Goal: Transaction & Acquisition: Purchase product/service

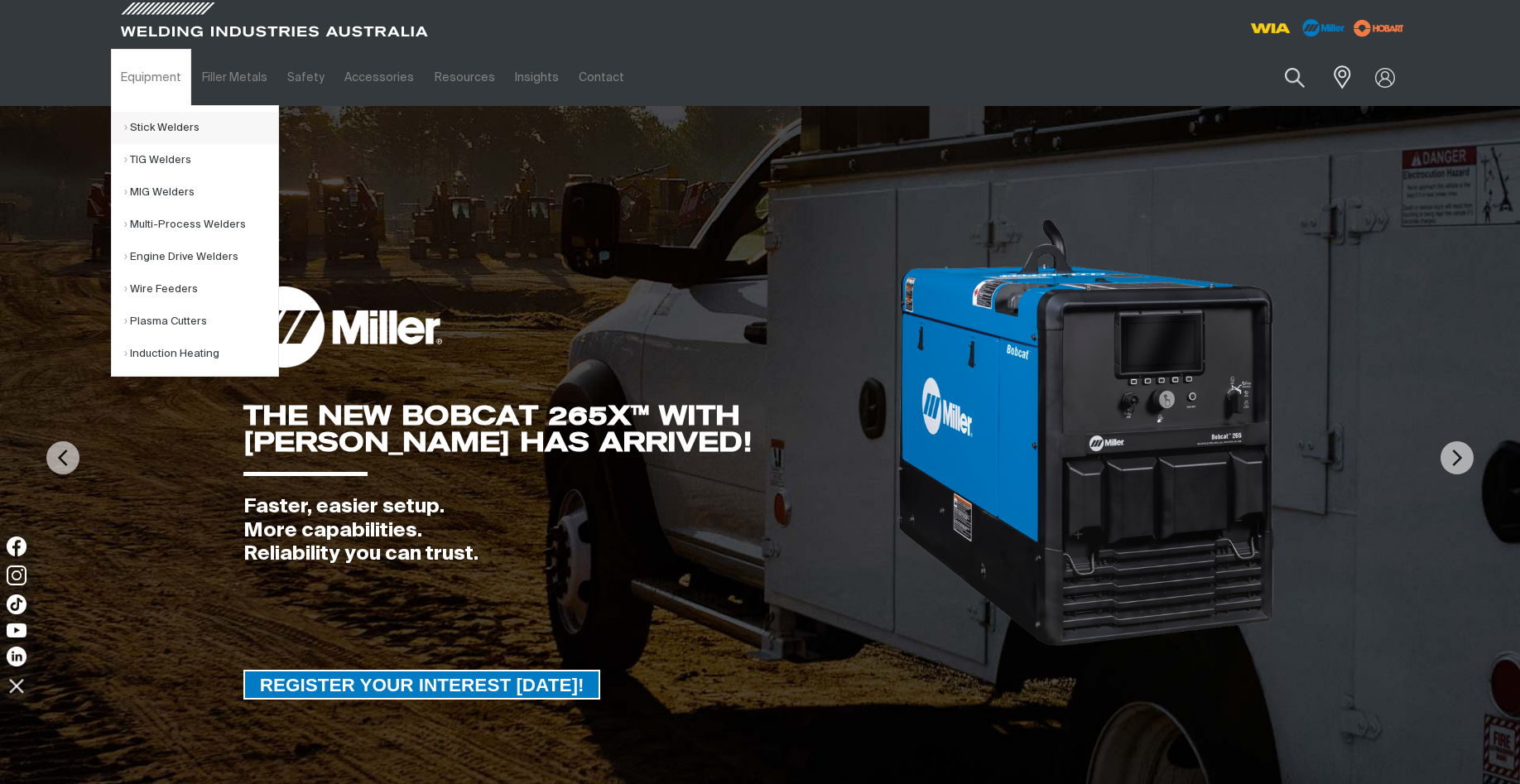
click at [165, 121] on link "Stick Welders" at bounding box center [201, 128] width 154 height 32
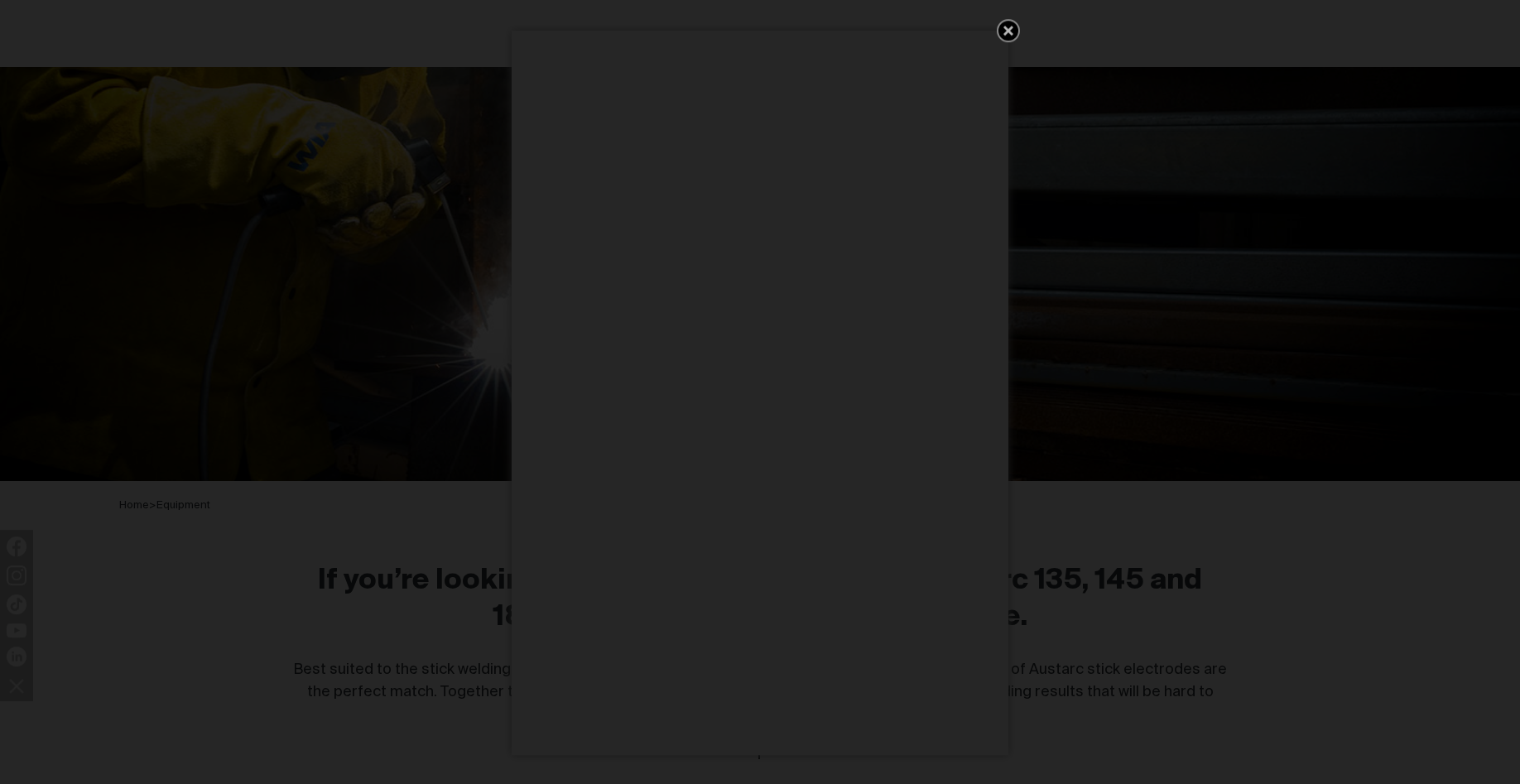
scroll to position [253, 0]
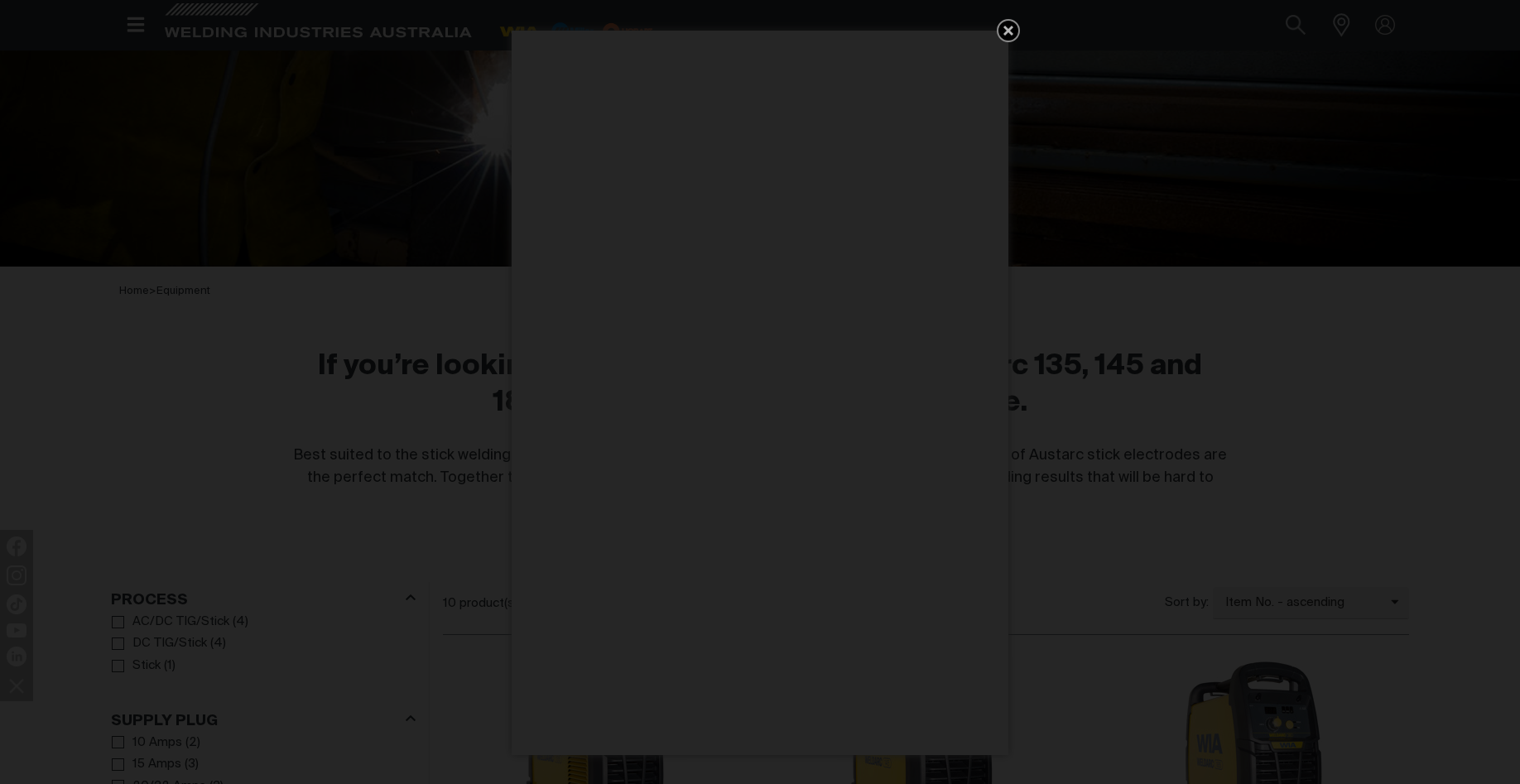
click at [1003, 35] on icon "Get 5 WIA Welding Guides Free!" at bounding box center [1008, 31] width 20 height 20
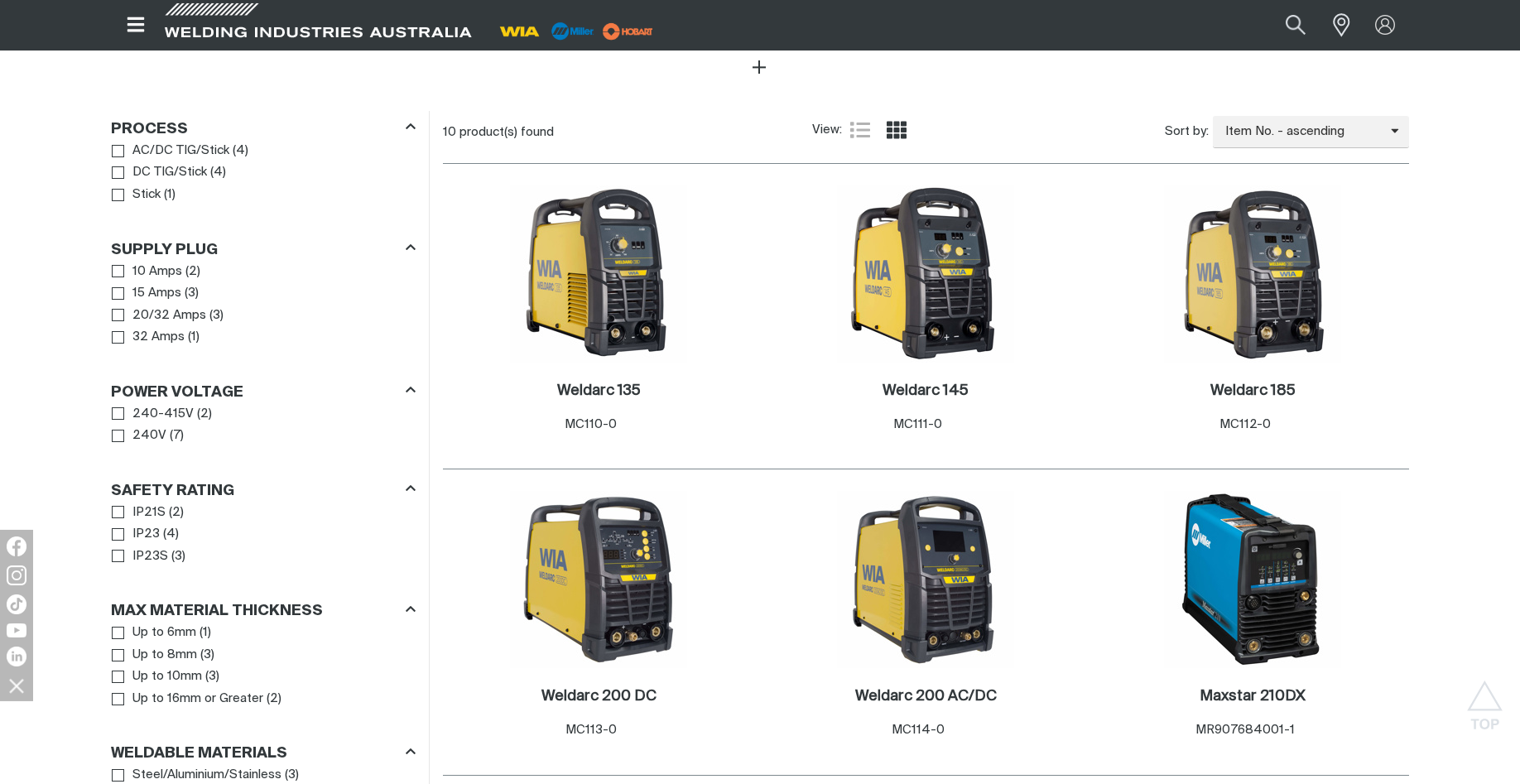
scroll to position [760, 0]
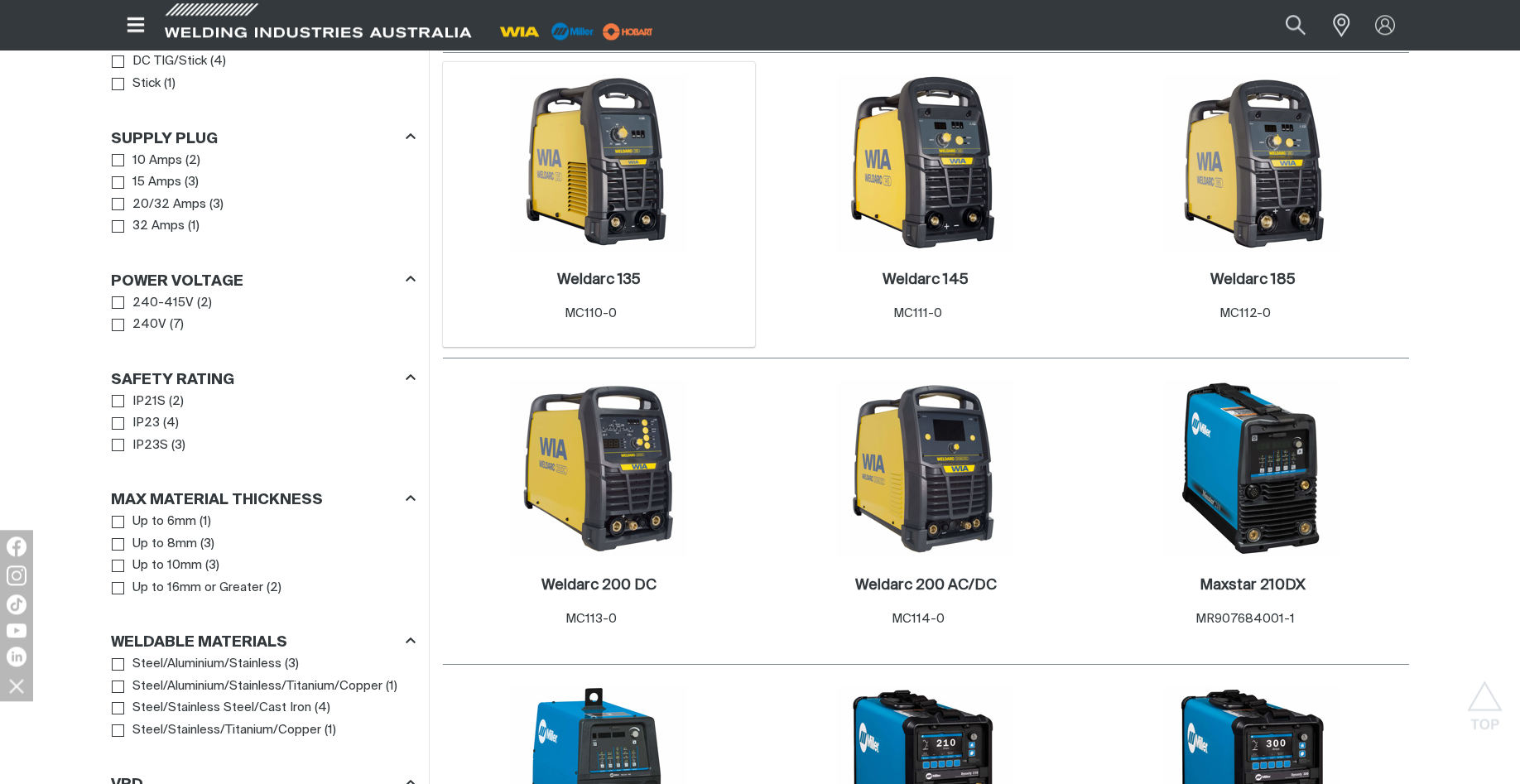
scroll to position [760, 0]
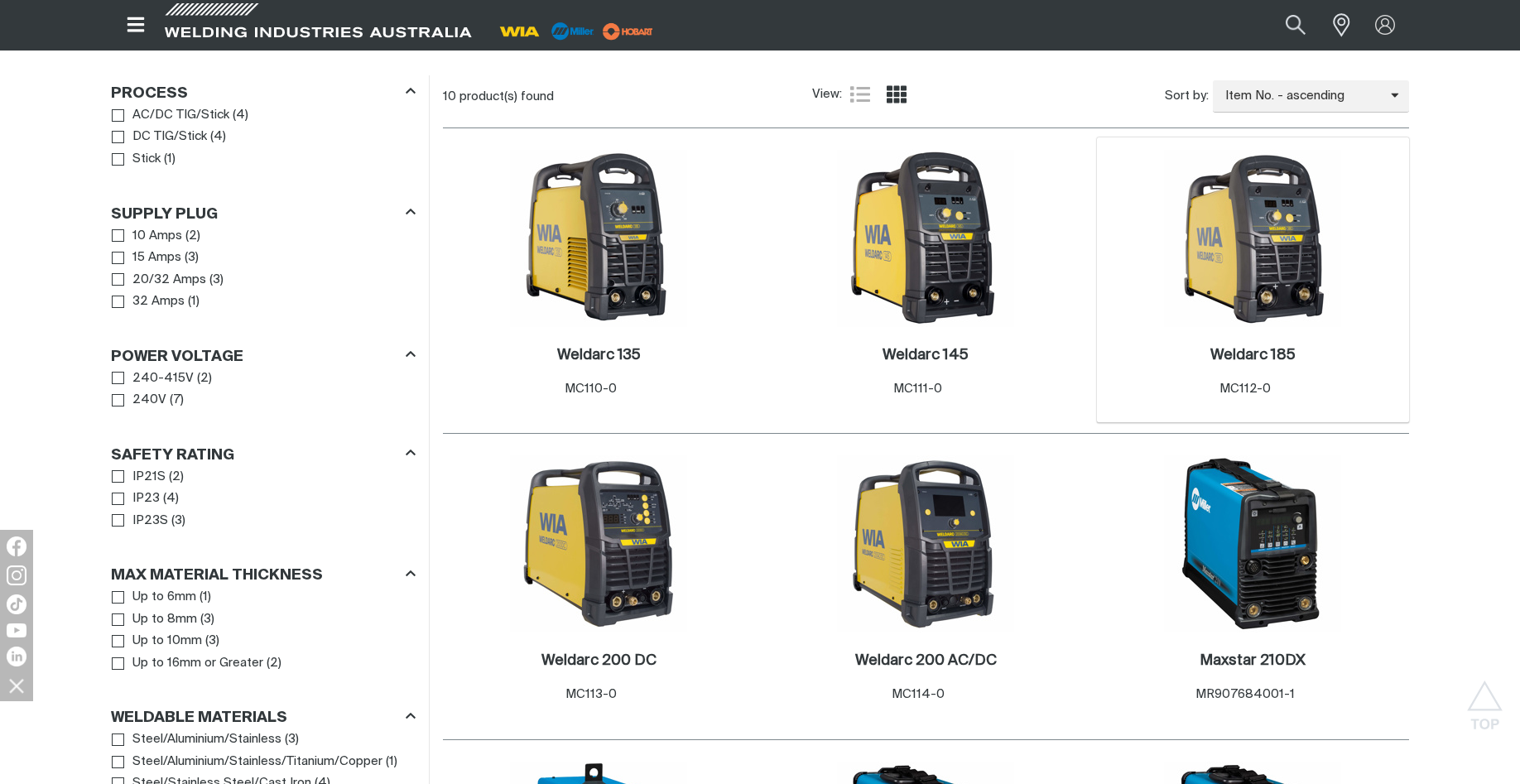
click at [1262, 217] on img at bounding box center [1253, 238] width 177 height 177
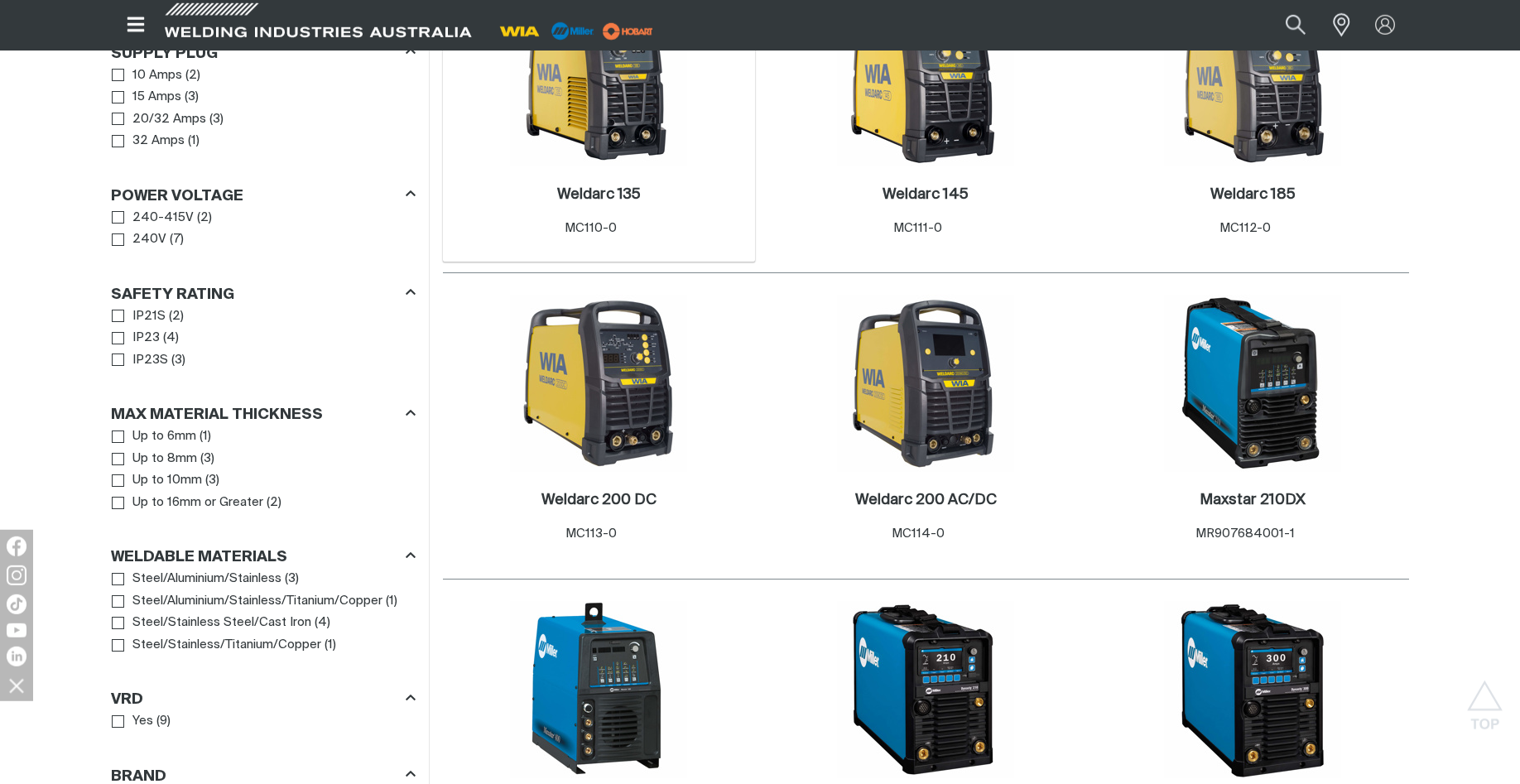
scroll to position [929, 0]
